Goal: Complete application form

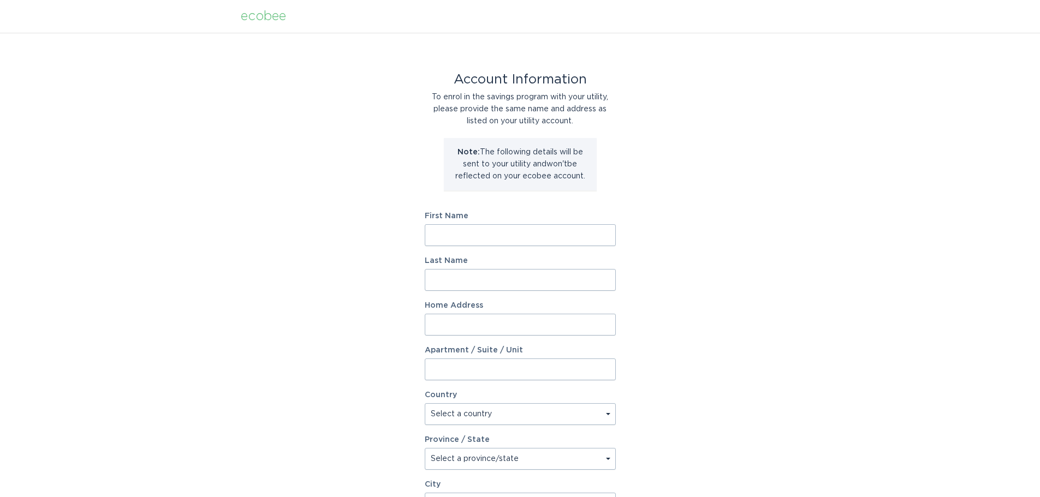
click at [552, 227] on input "First Name" at bounding box center [520, 235] width 191 height 22
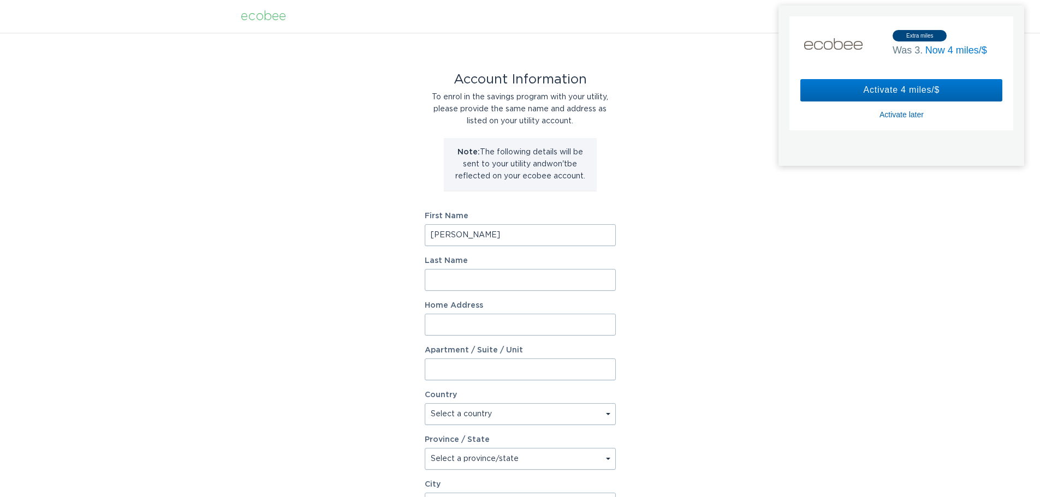
type input "Chad"
type input "Jankord"
type input "1320 Torrens Drive"
select select "US"
type input "Monroe"
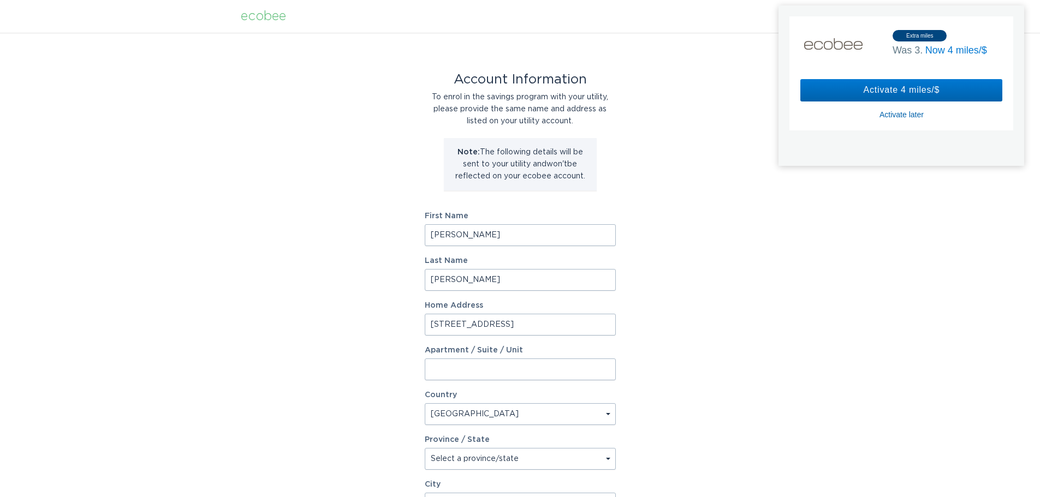
type input "28110"
select select "NC"
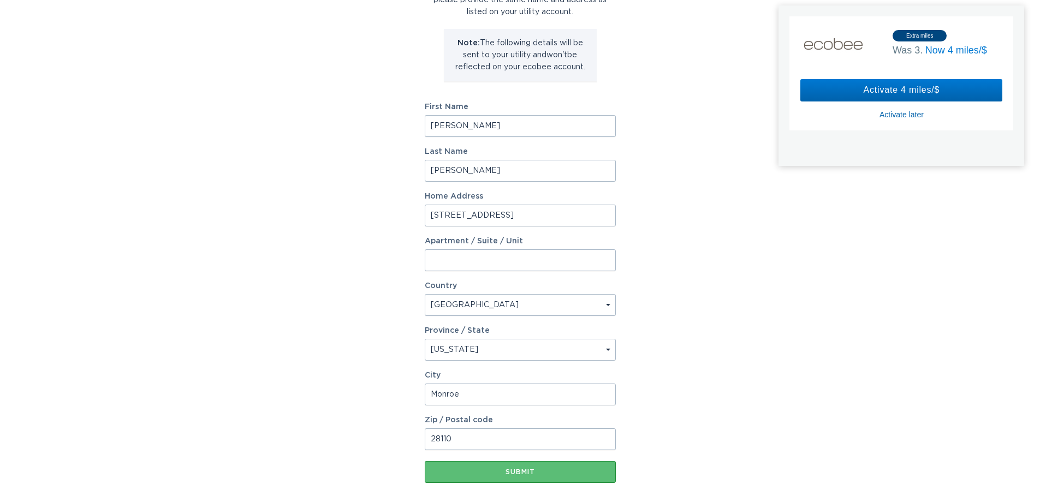
scroll to position [167, 0]
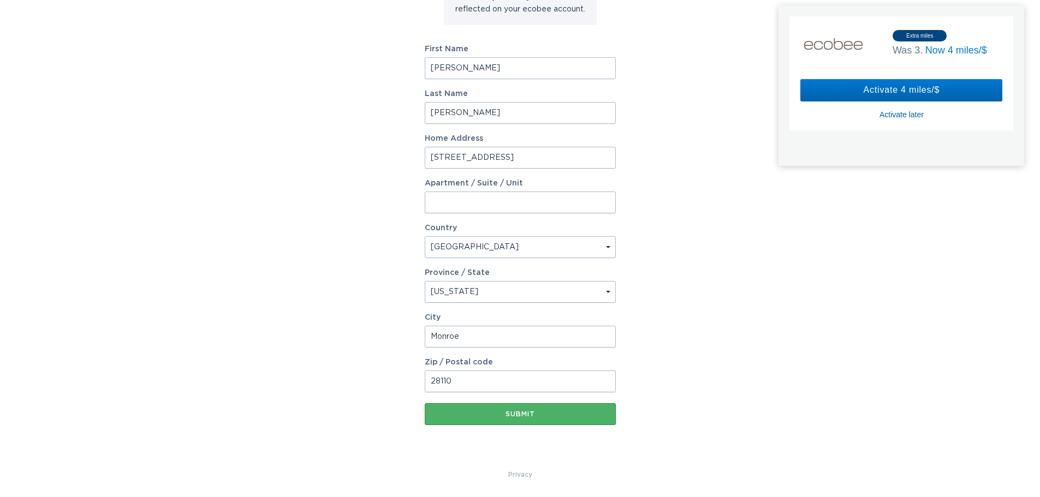
click at [525, 408] on button "Submit" at bounding box center [520, 414] width 191 height 22
